Goal: Transaction & Acquisition: Purchase product/service

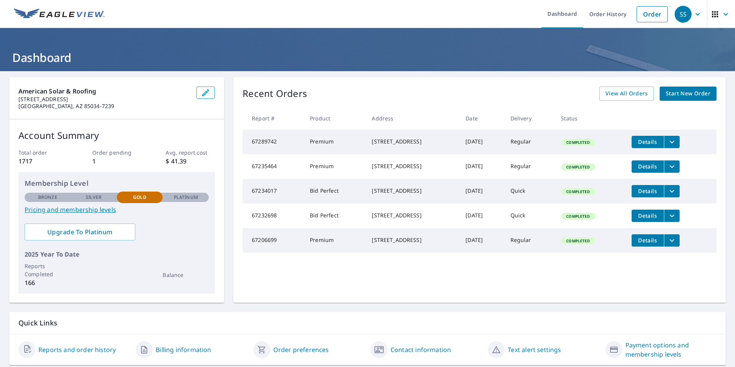
click at [666, 90] on span "Start New Order" at bounding box center [688, 94] width 45 height 10
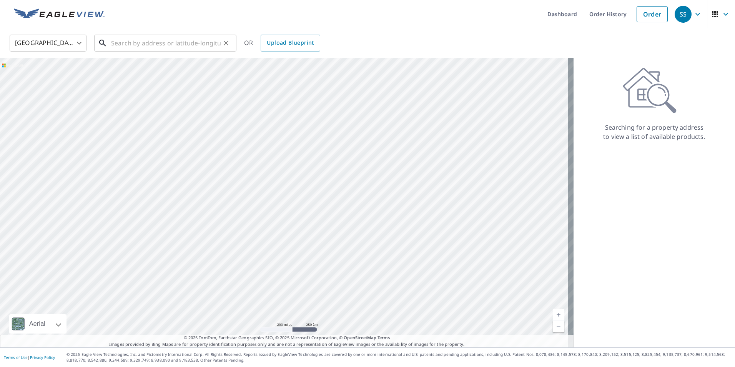
click at [141, 42] on input "text" at bounding box center [166, 43] width 110 height 22
paste input "[STREET_ADDRESS]"
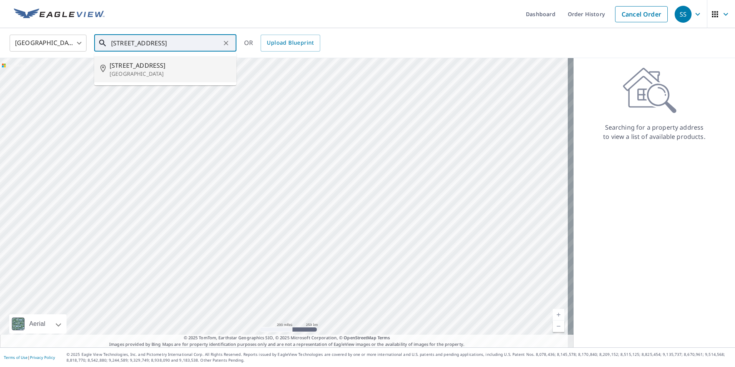
click at [118, 66] on span "[STREET_ADDRESS]" at bounding box center [170, 65] width 121 height 9
type input "[STREET_ADDRESS]"
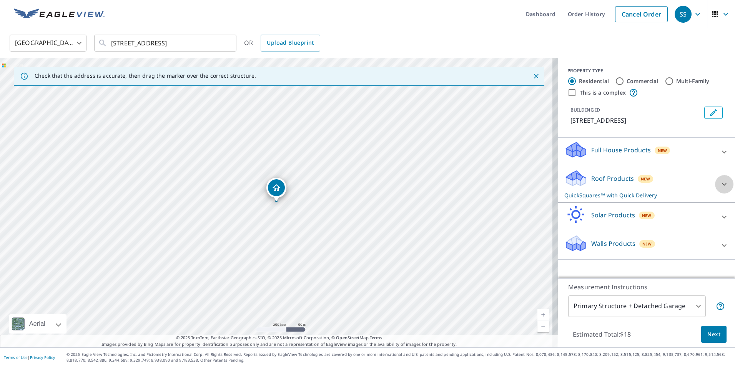
click at [720, 183] on icon at bounding box center [724, 184] width 9 height 9
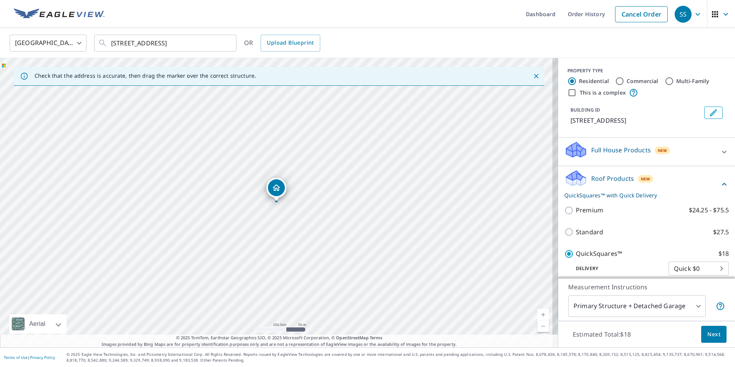
click at [707, 334] on span "Next" at bounding box center [713, 334] width 13 height 10
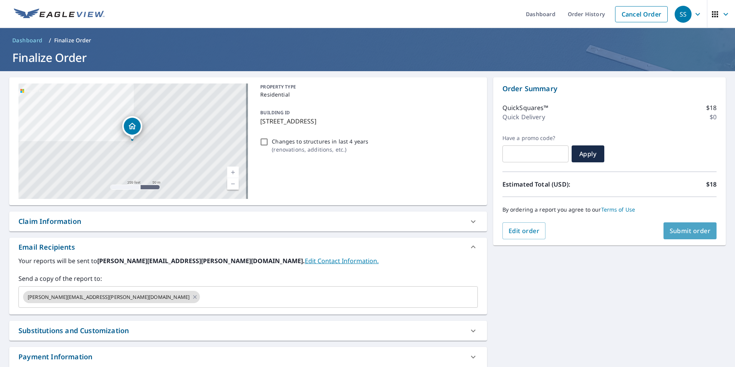
click at [684, 231] on span "Submit order" at bounding box center [690, 230] width 41 height 8
